Goal: Task Accomplishment & Management: Use online tool/utility

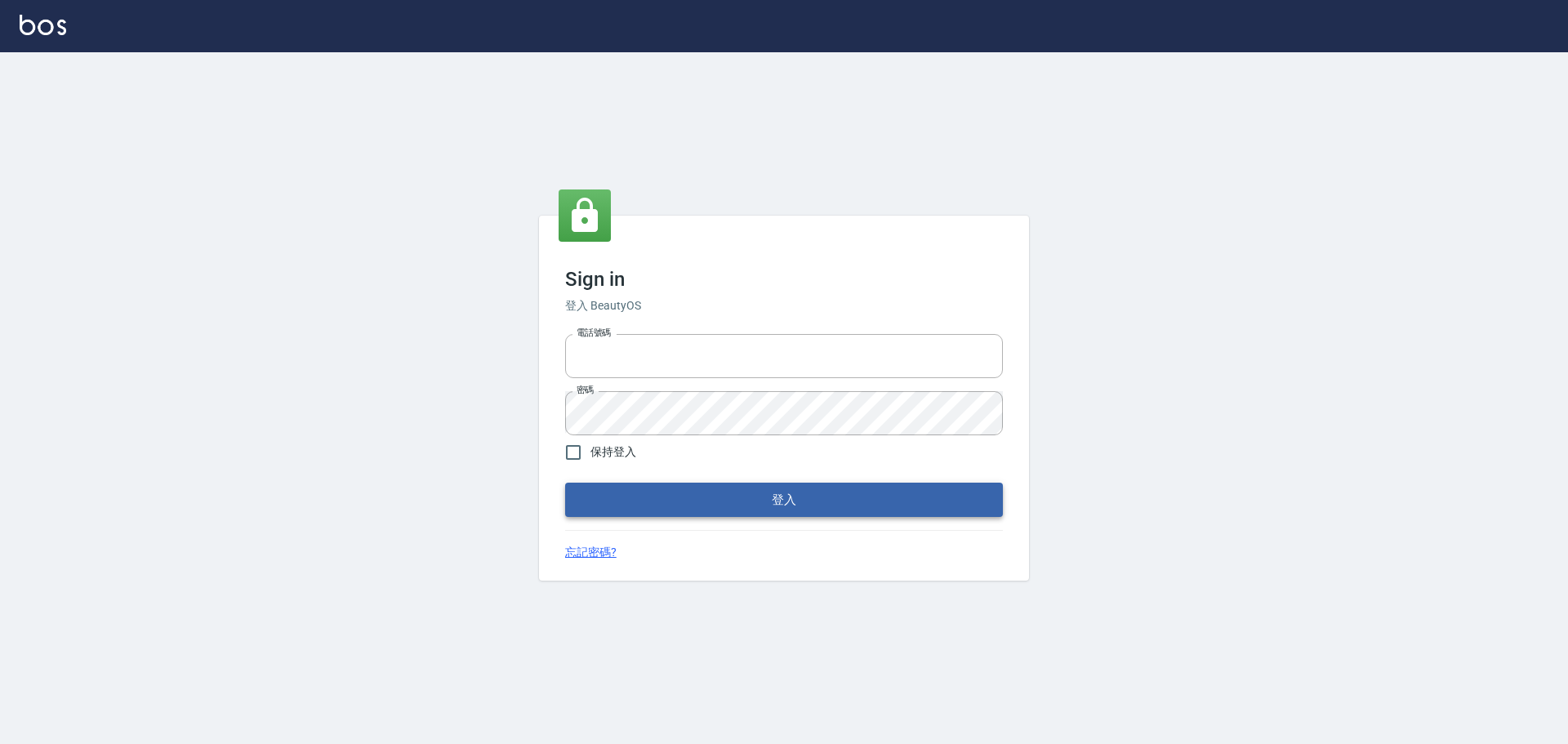
type input "0976570099"
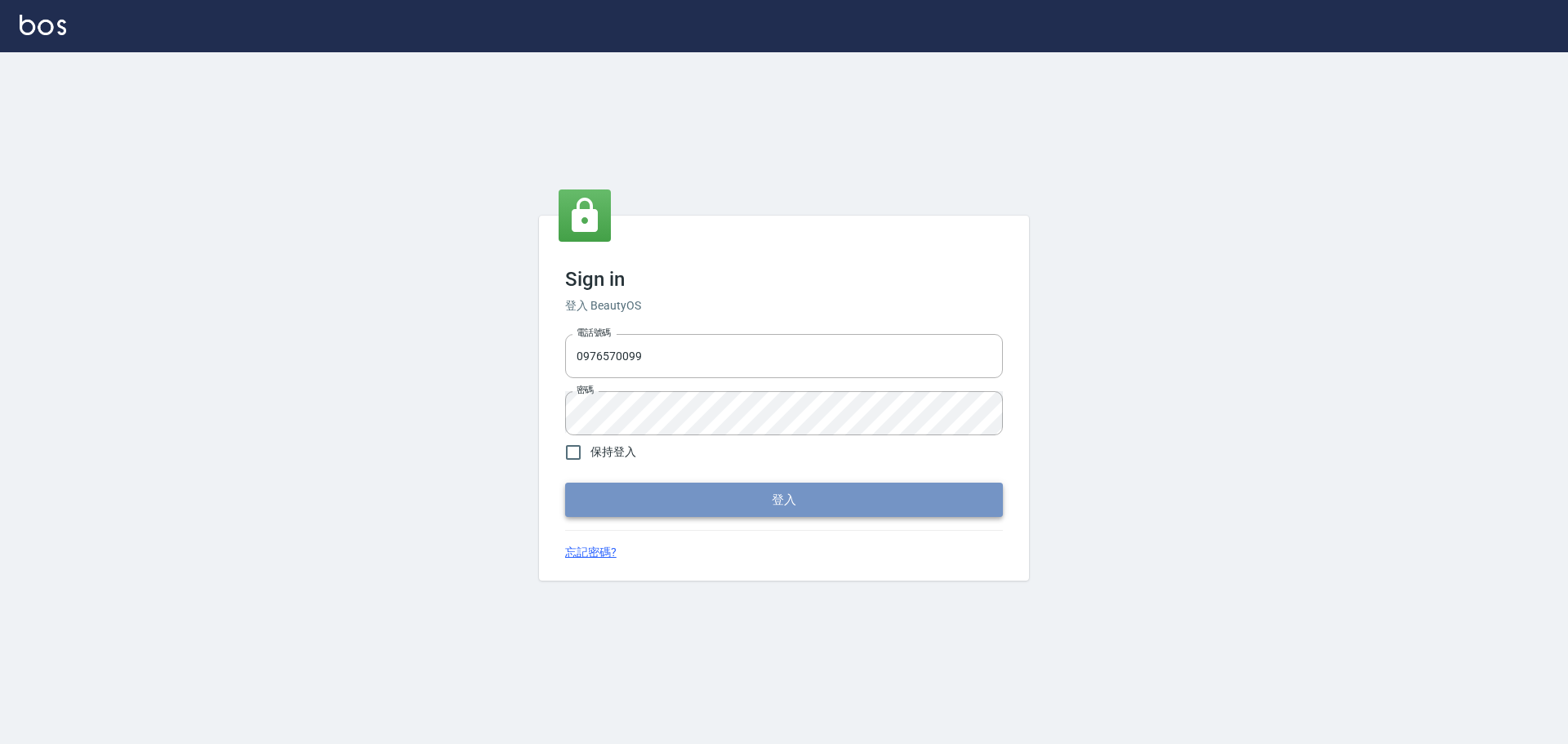
click at [740, 503] on button "登入" at bounding box center [784, 500] width 438 height 34
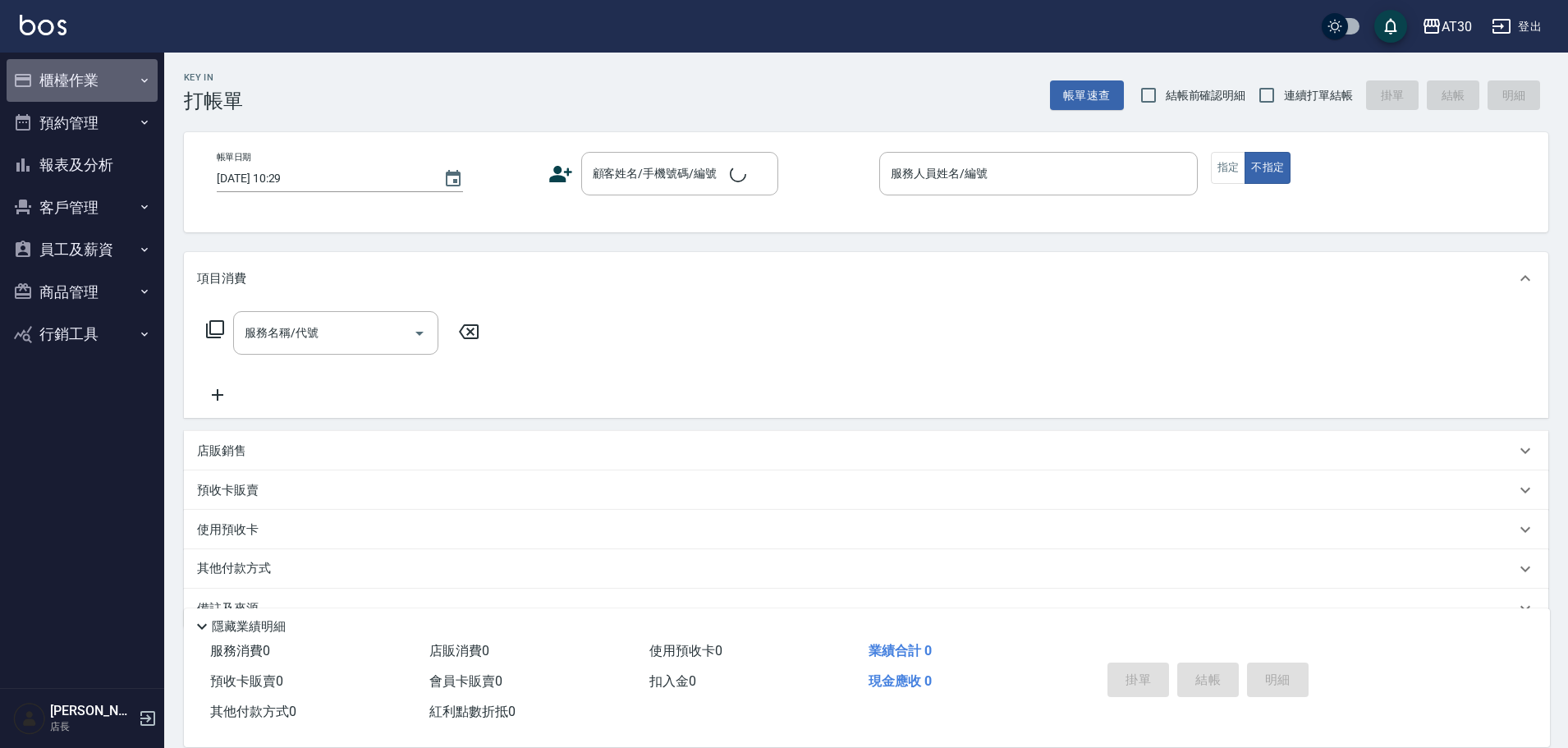
click at [68, 77] on button "櫃檯作業" at bounding box center [83, 81] width 152 height 43
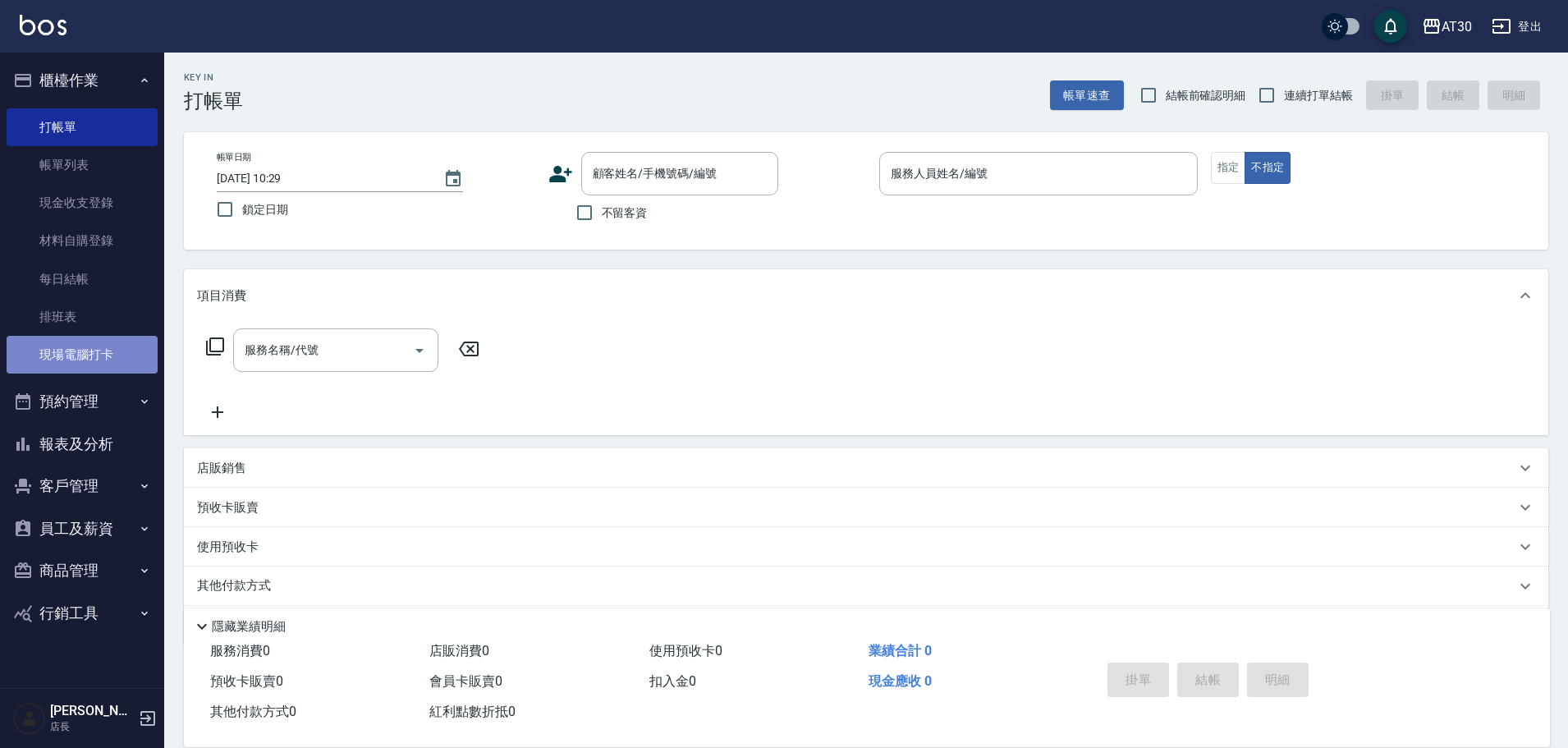
click at [119, 354] on link "現場電腦打卡" at bounding box center [83, 355] width 152 height 38
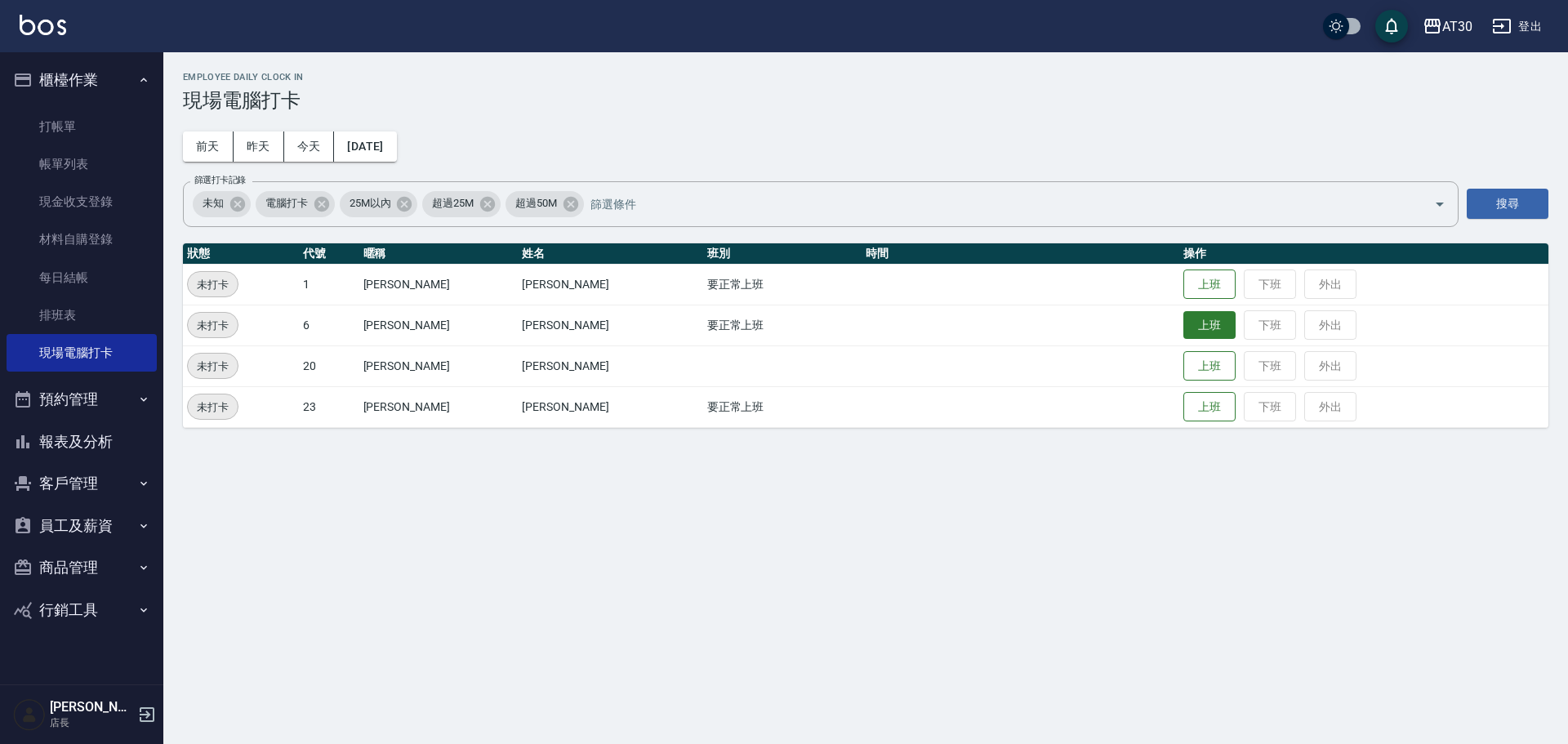
drag, startPoint x: 1194, startPoint y: 326, endPoint x: 1183, endPoint y: 315, distance: 15.6
click at [1193, 326] on button "上班" at bounding box center [1210, 326] width 52 height 29
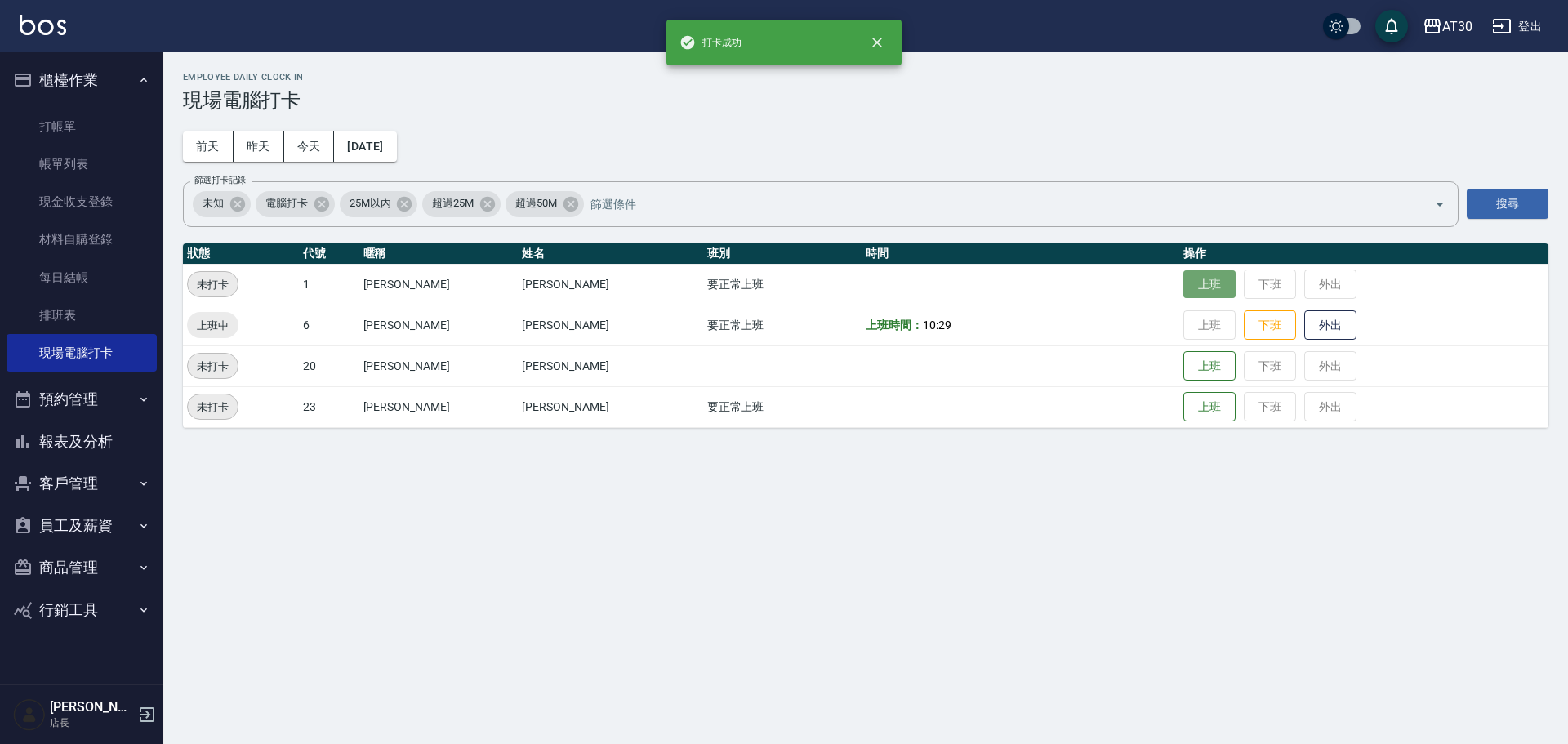
click at [1183, 291] on button "上班" at bounding box center [1210, 285] width 52 height 29
